Goal: Use online tool/utility: Utilize a website feature to perform a specific function

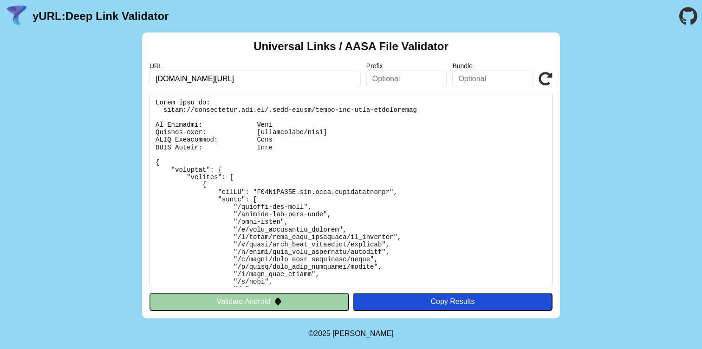
click at [341, 78] on input "[DOMAIN_NAME][URL]" at bounding box center [254, 79] width 211 height 17
type input "[URL][DOMAIN_NAME]"
click button "Validate" at bounding box center [0, 0] width 0 height 0
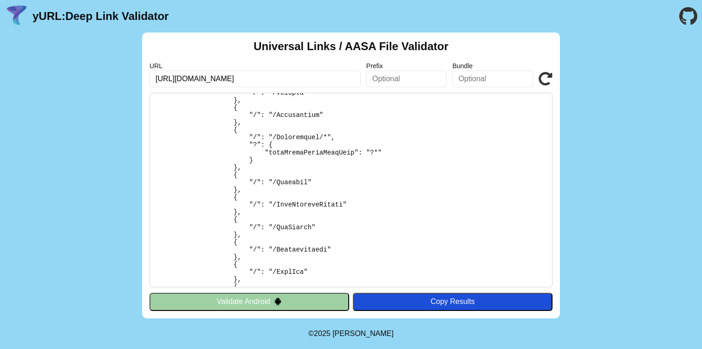
scroll to position [328, 0]
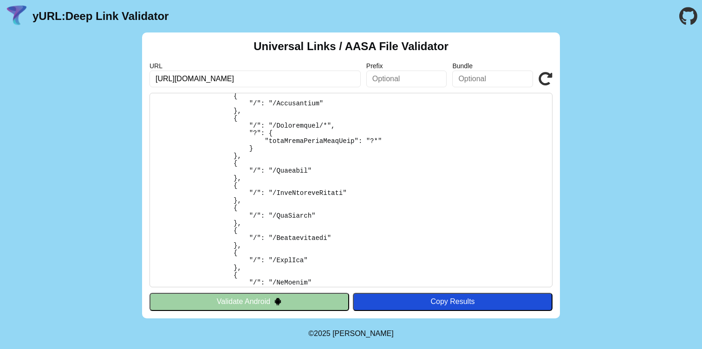
click at [294, 214] on pre at bounding box center [350, 190] width 403 height 194
copy pre "NewLeague"
click at [312, 82] on input "[URL][DOMAIN_NAME]" at bounding box center [254, 79] width 211 height 17
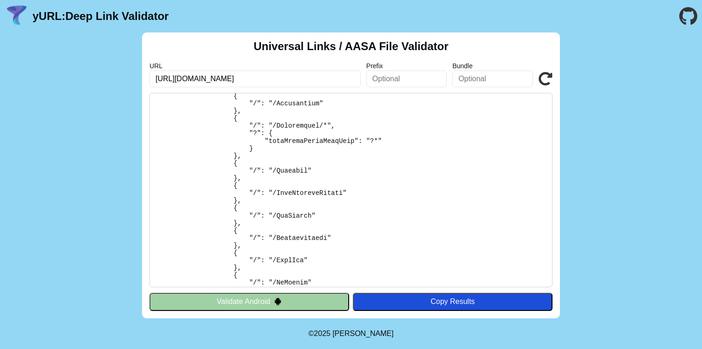
paste input "NewLeague"
type input "https://superapp-api.channels.togg.cloud/NewLeague"
